Goal: Task Accomplishment & Management: Manage account settings

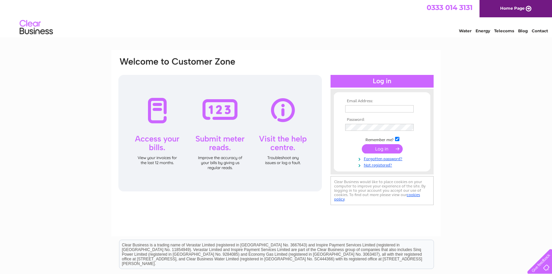
type input "info@csomandgarage.co.uk"
click at [387, 145] on input "submit" at bounding box center [382, 148] width 41 height 9
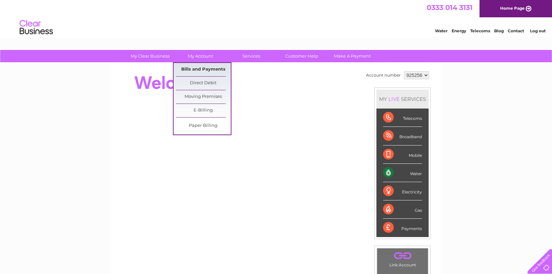
click at [196, 68] on link "Bills and Payments" at bounding box center [203, 69] width 55 height 13
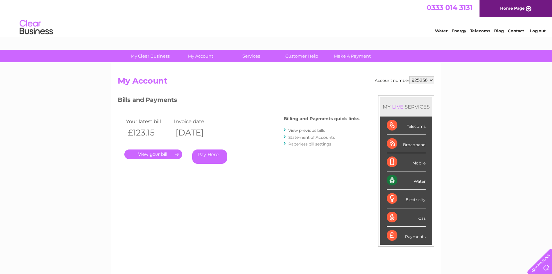
click at [164, 154] on link "." at bounding box center [153, 154] width 58 height 10
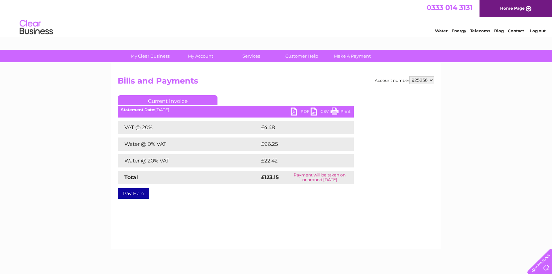
click at [338, 110] on link "Print" at bounding box center [341, 112] width 20 height 10
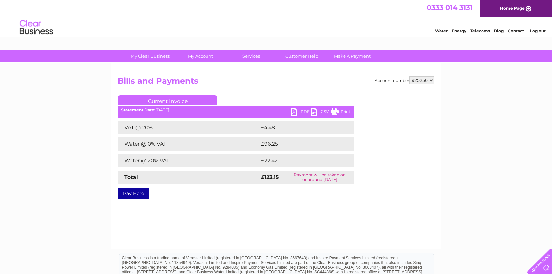
click at [540, 31] on link "Log out" at bounding box center [538, 30] width 16 height 5
